Goal: Information Seeking & Learning: Learn about a topic

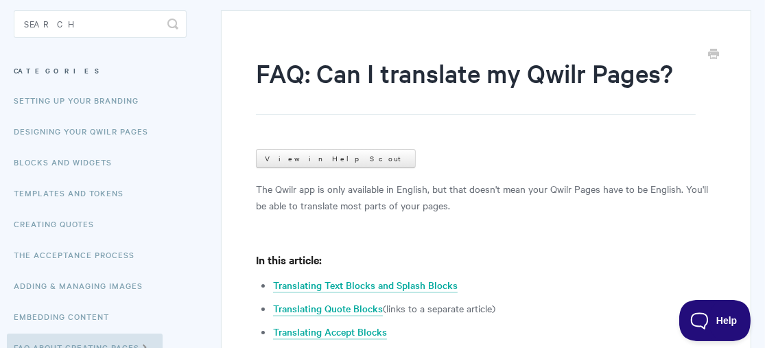
scroll to position [276, 0]
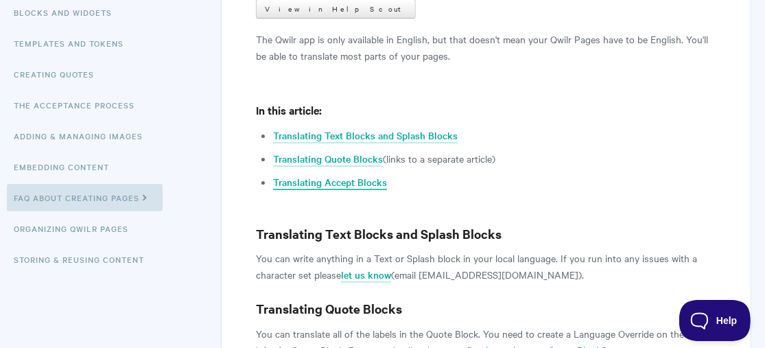
click at [368, 185] on link "Translating Accept Blocks" at bounding box center [330, 182] width 114 height 15
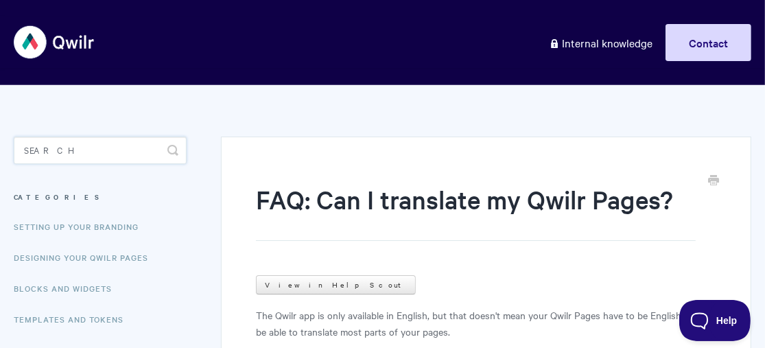
click at [93, 155] on input "Search" at bounding box center [100, 149] width 173 height 27
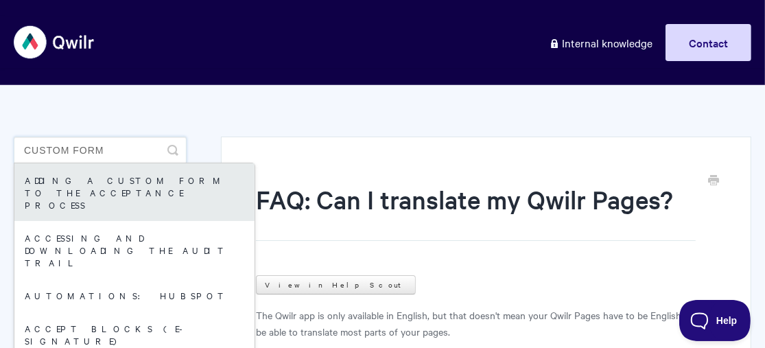
type input "custom form"
click at [105, 176] on link "Adding a custom form to the acceptance process" at bounding box center [134, 192] width 240 height 58
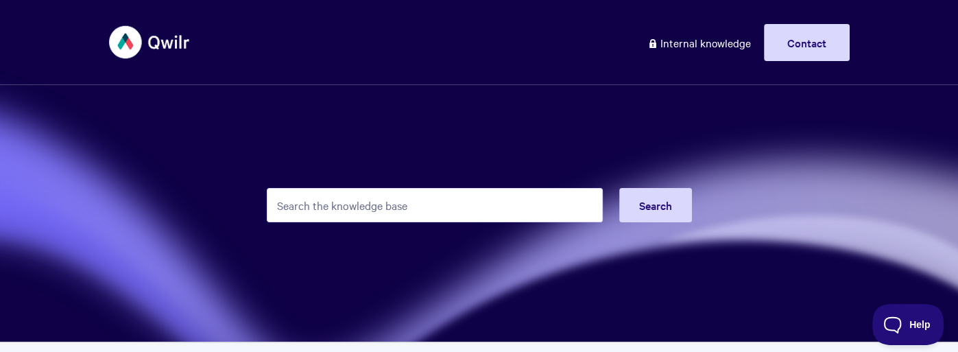
click at [486, 189] on input "Search the knowledge base" at bounding box center [435, 205] width 336 height 34
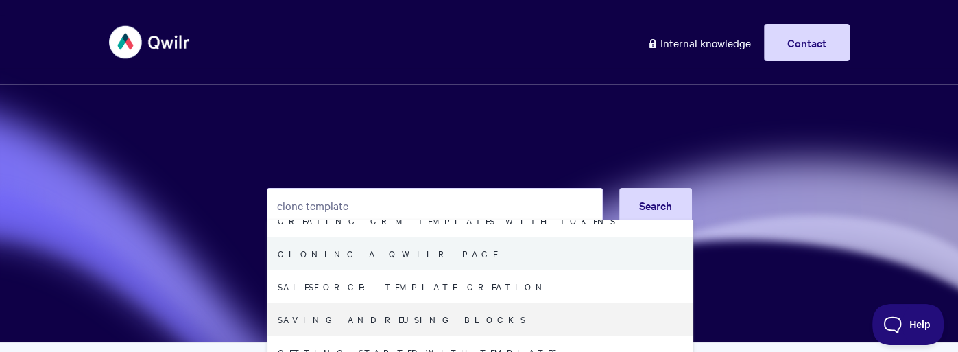
scroll to position [112, 0]
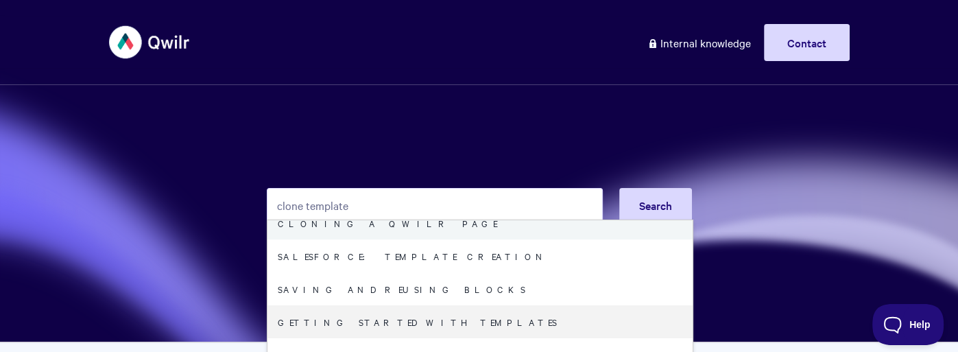
type input "clone template"
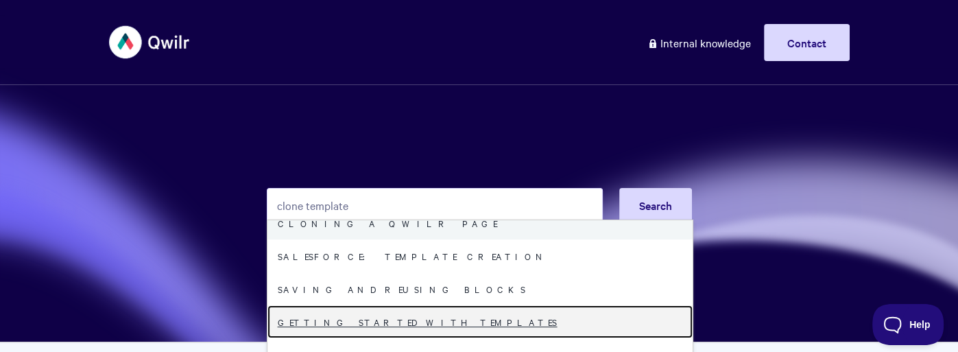
click at [372, 330] on link "Getting started with Templates" at bounding box center [479, 321] width 425 height 33
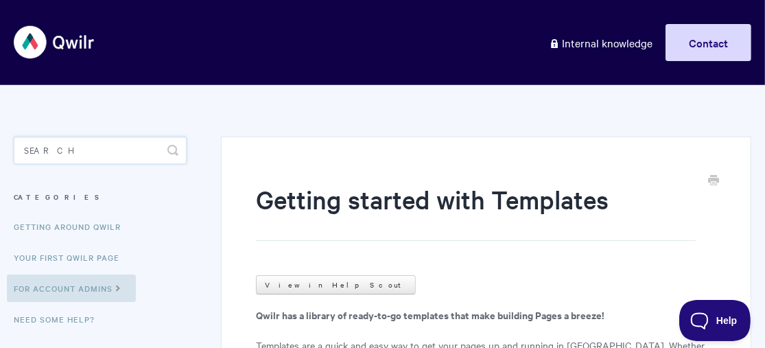
click at [111, 157] on input "Search" at bounding box center [100, 149] width 173 height 27
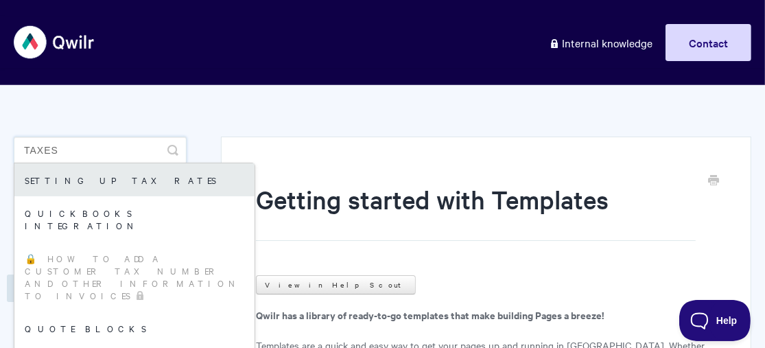
type input "taxes"
click at [104, 185] on link "Setting up tax rates" at bounding box center [134, 179] width 240 height 33
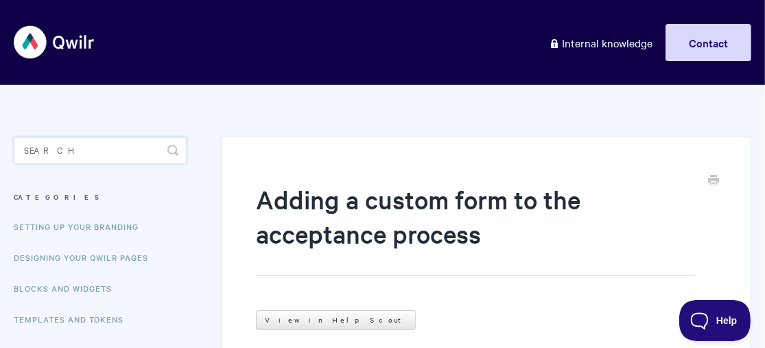
click at [67, 155] on input "Search" at bounding box center [100, 149] width 173 height 27
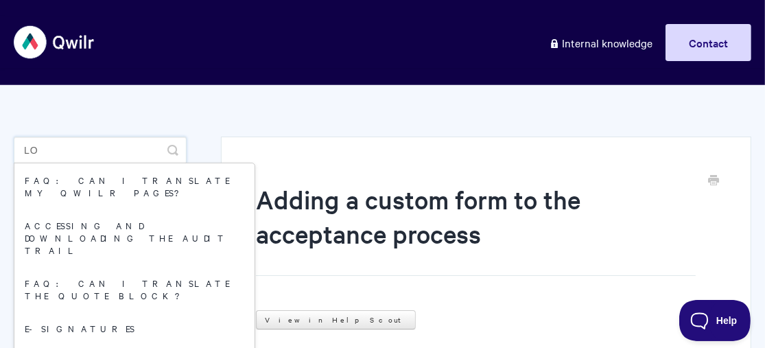
type input "l"
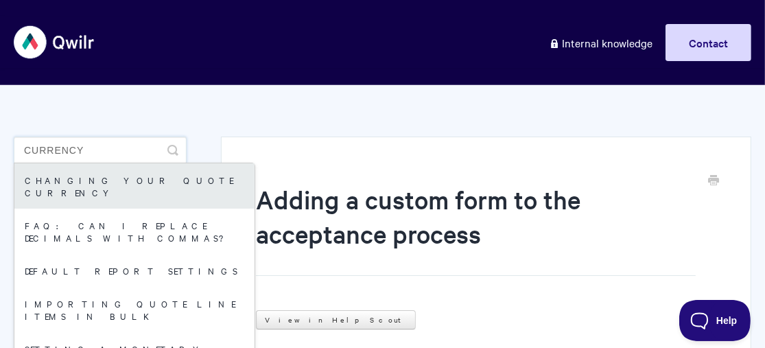
type input "currency"
click at [81, 180] on link "Changing Your Quote Currency" at bounding box center [134, 185] width 240 height 45
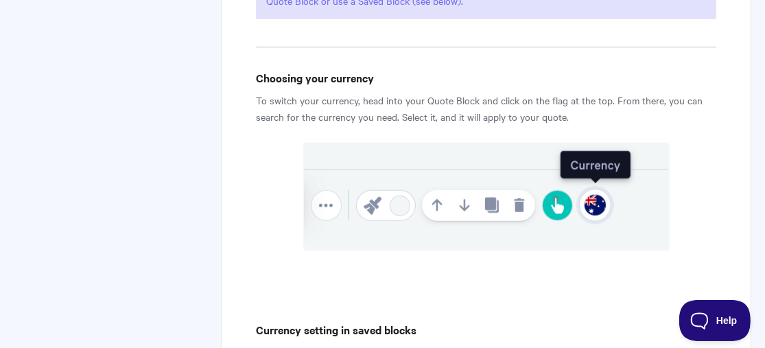
scroll to position [856, 0]
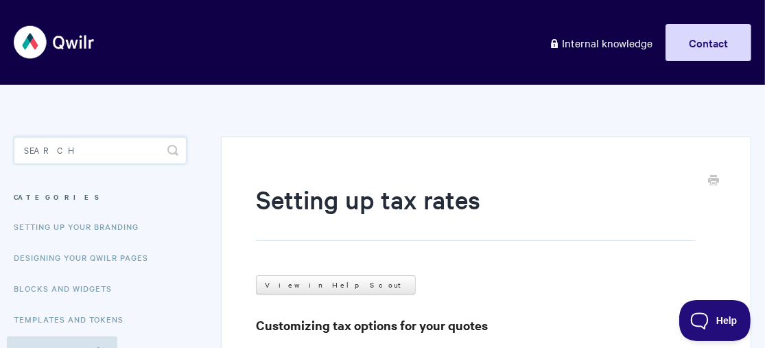
click at [91, 158] on input "Search" at bounding box center [100, 149] width 173 height 27
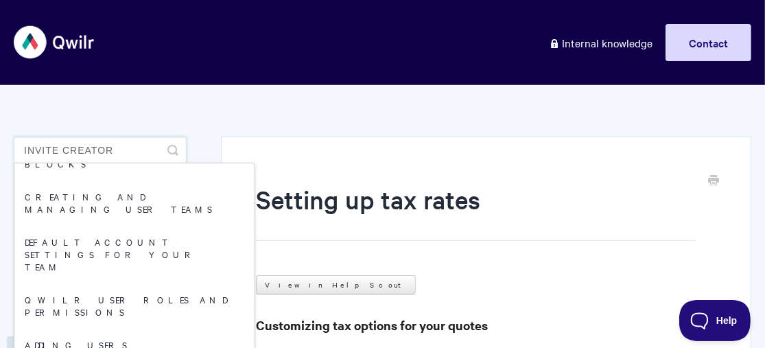
scroll to position [160, 0]
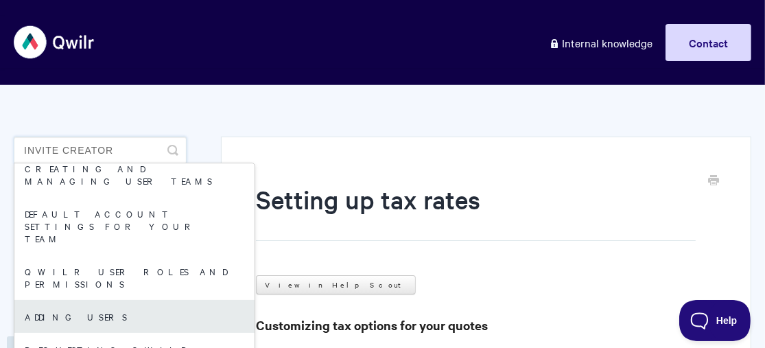
type input "invite creator"
click at [121, 300] on link "Adding users" at bounding box center [134, 316] width 240 height 33
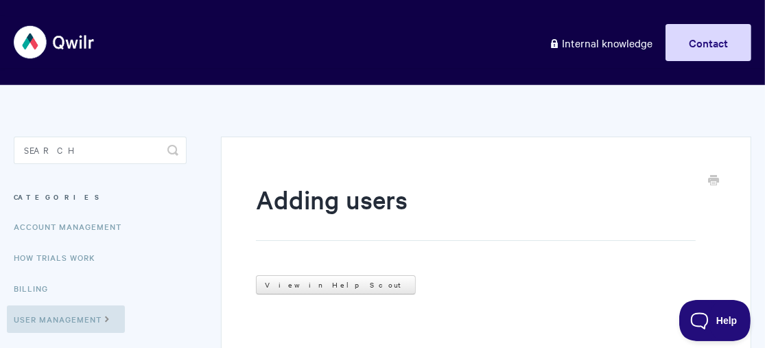
click at [108, 165] on aside "Toggle Search Categories Account Management How Trials Work Billing User Manage…" at bounding box center [100, 245] width 173 height 219
click at [94, 154] on input "Search" at bounding box center [100, 149] width 173 height 27
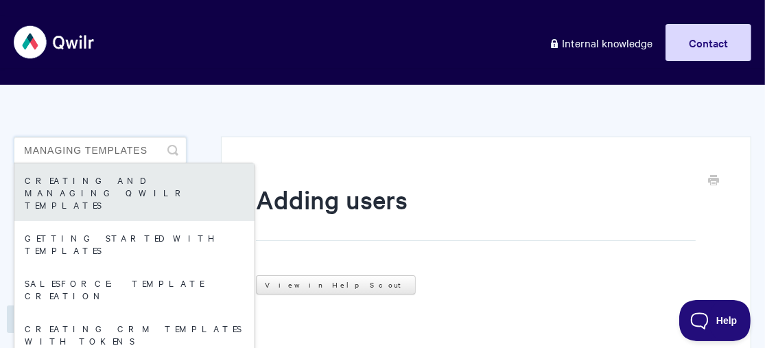
type input "managing templates"
click at [108, 184] on link "Creating and managing Qwilr Templates" at bounding box center [134, 192] width 240 height 58
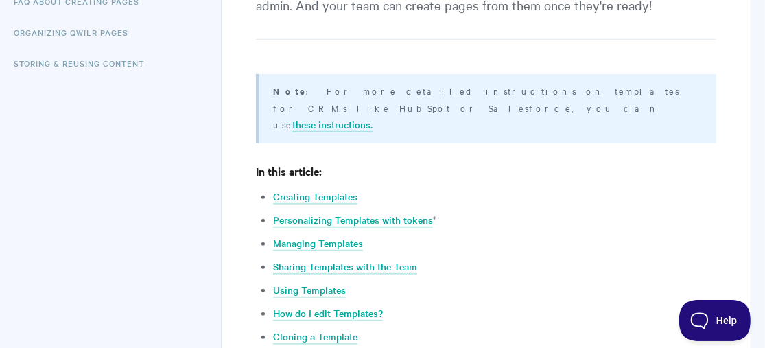
scroll to position [477, 0]
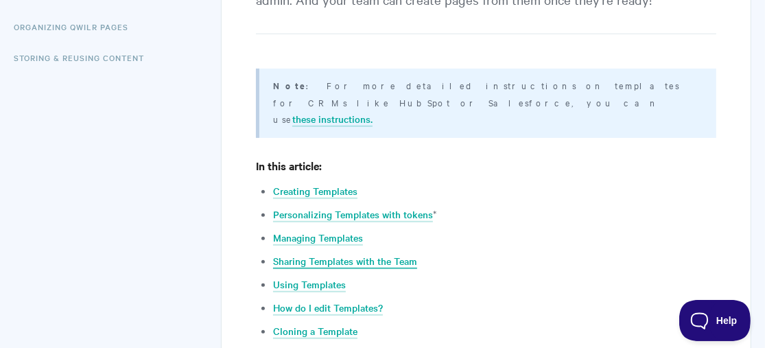
click at [320, 254] on link "Sharing Templates with the Team" at bounding box center [345, 261] width 144 height 15
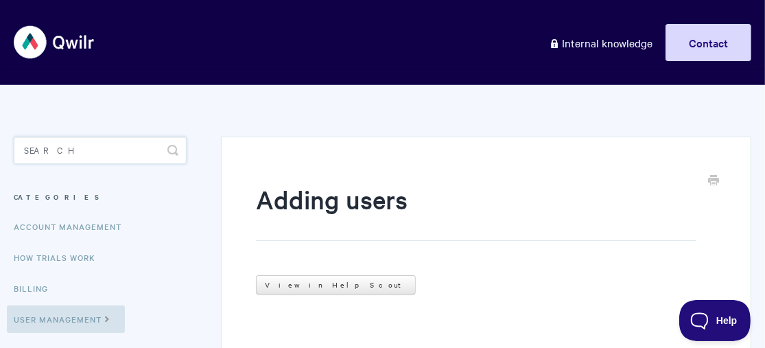
click at [120, 139] on input "Search" at bounding box center [100, 149] width 173 height 27
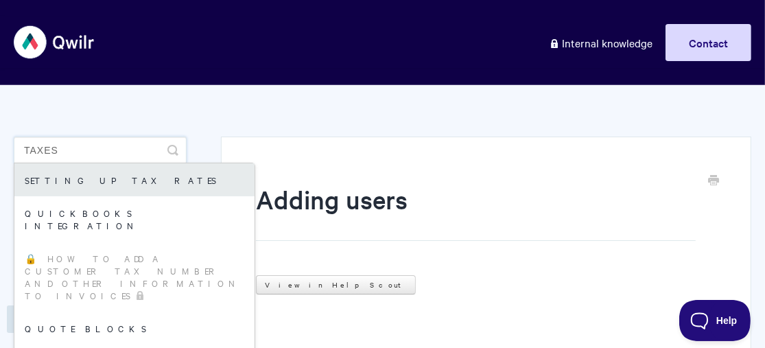
type input "taxes"
click at [106, 185] on link "Setting up tax rates" at bounding box center [134, 179] width 240 height 33
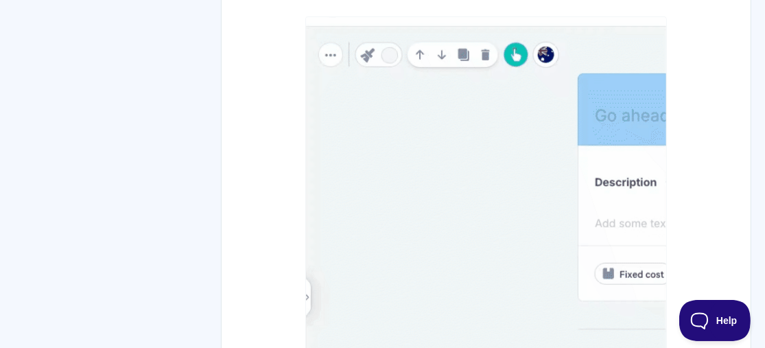
scroll to position [687, 0]
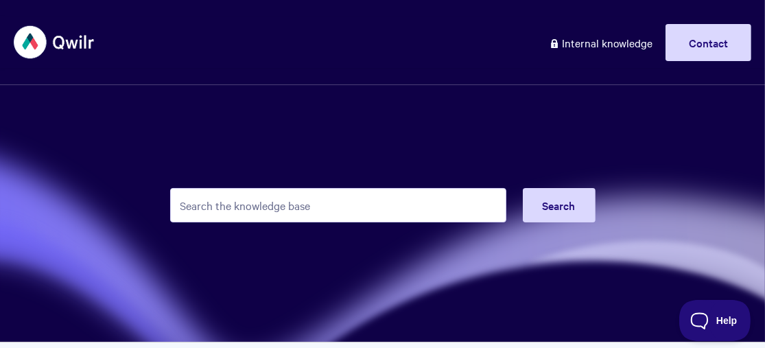
click at [383, 206] on input "Search the knowledge base" at bounding box center [338, 205] width 336 height 34
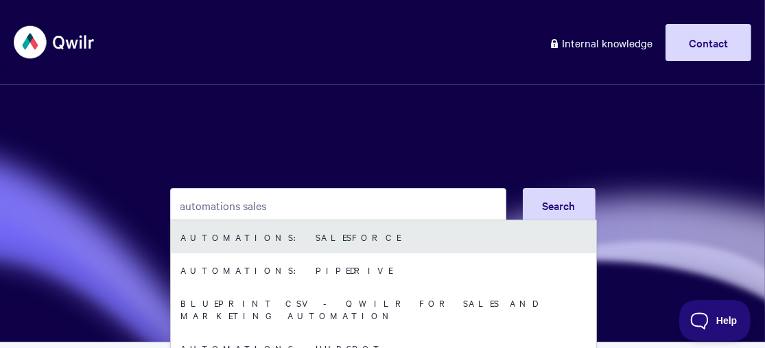
type input "automations sales"
click at [370, 228] on link "Automations: Salesforce" at bounding box center [383, 236] width 425 height 33
